Goal: Transaction & Acquisition: Purchase product/service

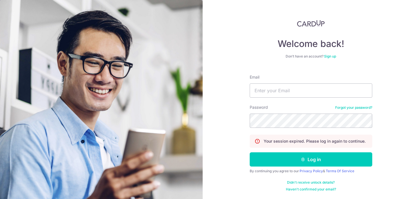
click at [305, 82] on div "Email" at bounding box center [311, 85] width 123 height 23
click at [300, 92] on input "Email" at bounding box center [311, 91] width 123 height 14
type input "chengkokoh@gmail.com"
click at [250, 153] on button "Log in" at bounding box center [311, 160] width 123 height 14
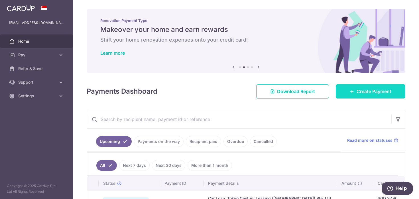
click at [348, 88] on link "Create Payment" at bounding box center [371, 91] width 70 height 14
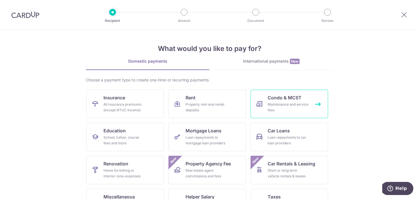
click at [278, 100] on span "Condo & MCST" at bounding box center [285, 97] width 34 height 7
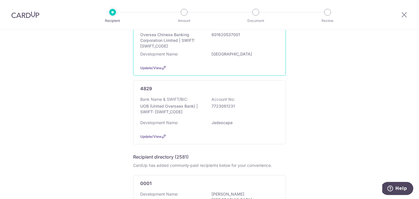
scroll to position [82, 0]
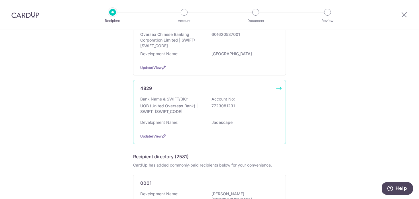
click at [198, 101] on div "Bank Name & SWIFT/BIC: UOB (United Overseas Bank) | SWIFT: UOVBSGSGXXX Account …" at bounding box center [209, 106] width 139 height 21
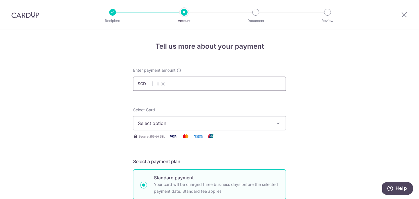
click at [196, 81] on input "text" at bounding box center [209, 84] width 153 height 14
type input "1,095.97"
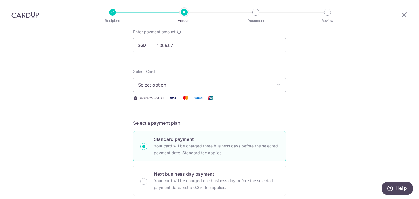
scroll to position [44, 0]
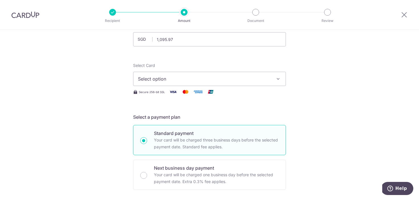
click at [227, 79] on span "Select option" at bounding box center [204, 79] width 133 height 7
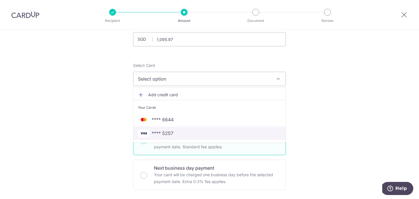
click at [208, 133] on span "**** 5257" at bounding box center [209, 133] width 143 height 7
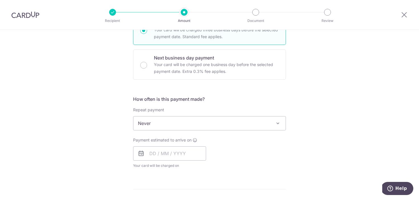
scroll to position [157, 0]
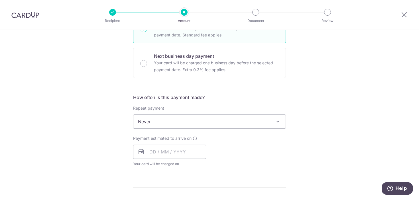
click at [278, 124] on span at bounding box center [278, 121] width 7 height 7
click at [311, 111] on div "Tell us more about your payment Enter payment amount SGD 1,095.97 1095.97 Selec…" at bounding box center [209, 131] width 419 height 516
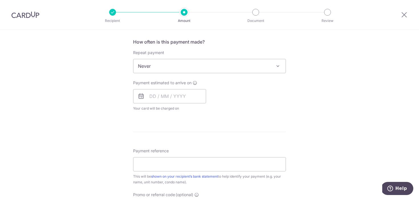
scroll to position [213, 0]
click at [166, 95] on input "text" at bounding box center [169, 95] width 73 height 14
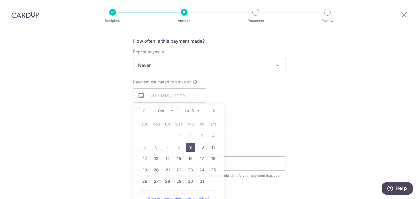
click at [225, 93] on div "Payment estimated to arrive on Prev Next Oct Nov Dec 2025 2026 2027 2028 2029 2…" at bounding box center [210, 94] width 160 height 31
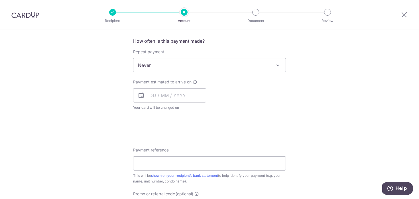
scroll to position [272, 0]
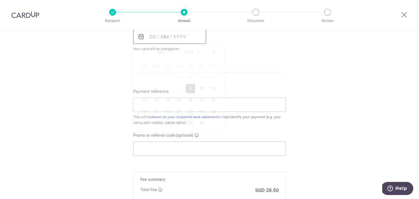
click at [160, 40] on input "text" at bounding box center [169, 37] width 73 height 14
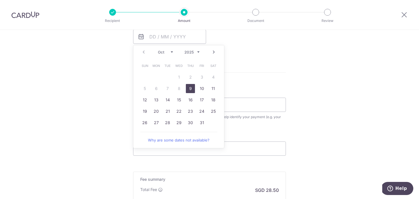
click at [191, 89] on link "9" at bounding box center [190, 88] width 9 height 9
type input "09/10/2025"
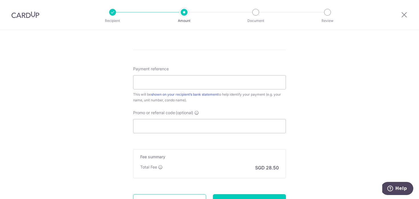
scroll to position [319, 0]
click at [249, 86] on input "Payment reference" at bounding box center [209, 81] width 153 height 14
type input "BLK021407"
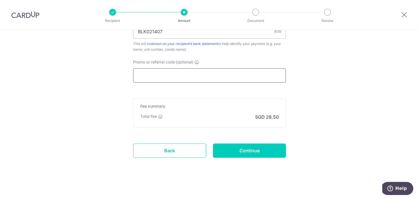
click at [240, 73] on input "Promo or referral code (optional)" at bounding box center [209, 75] width 153 height 14
paste input "3HOME25R"
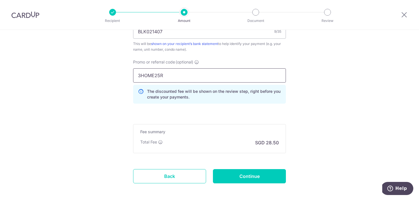
type input "3HOME25R"
click at [240, 176] on input "Continue" at bounding box center [249, 176] width 73 height 14
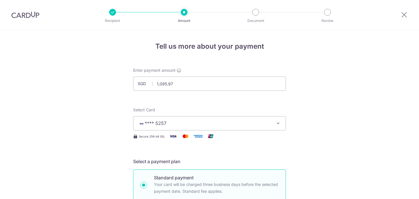
scroll to position [404, 0]
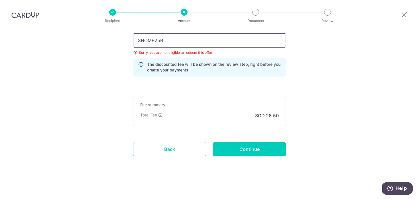
click at [184, 40] on input "3HOME25R" at bounding box center [209, 40] width 153 height 14
paste input "OFF225"
type input "OFF225"
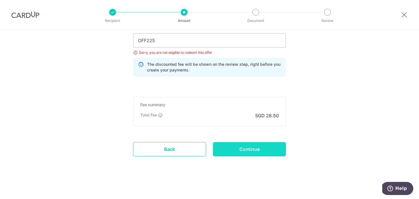
click at [264, 154] on input "Continue" at bounding box center [249, 149] width 73 height 14
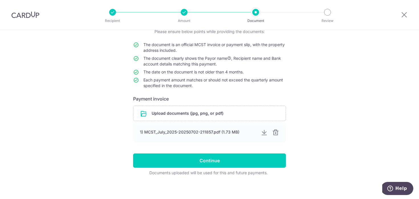
scroll to position [48, 0]
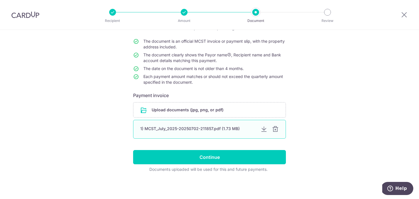
click at [276, 131] on div at bounding box center [275, 129] width 7 height 7
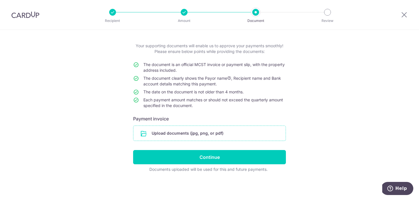
click at [226, 140] on input "file" at bounding box center [209, 133] width 152 height 15
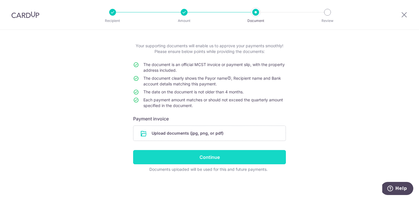
click at [186, 150] on input "Continue" at bounding box center [209, 157] width 153 height 14
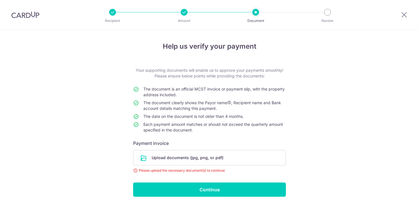
scroll to position [33, 0]
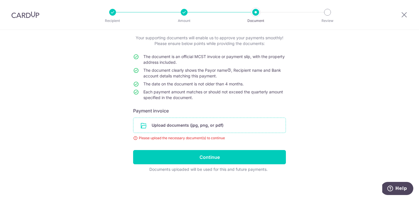
click at [181, 124] on input "file" at bounding box center [209, 125] width 152 height 15
click at [262, 77] on td "The document clearly shows the Payor name , Recipient name and Bank account det…" at bounding box center [214, 75] width 143 height 14
click at [204, 124] on input "file" at bounding box center [209, 125] width 152 height 15
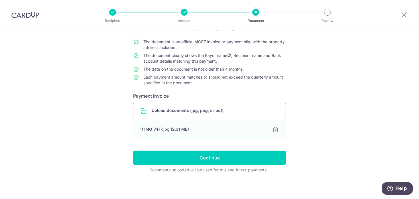
scroll to position [48, 0]
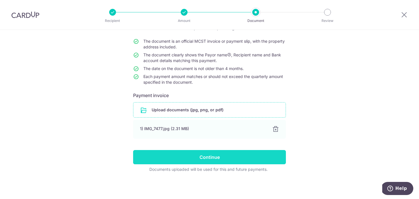
click at [211, 157] on input "Continue" at bounding box center [209, 157] width 153 height 14
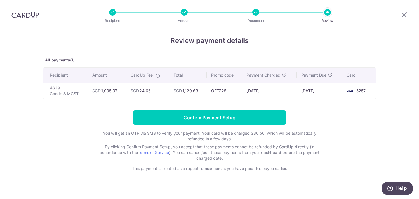
scroll to position [8, 0]
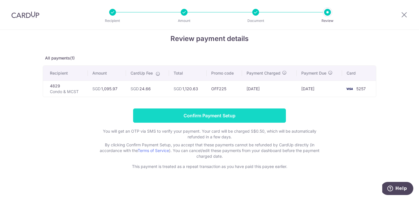
click at [265, 111] on input "Confirm Payment Setup" at bounding box center [209, 116] width 153 height 14
